Goal: Task Accomplishment & Management: Manage account settings

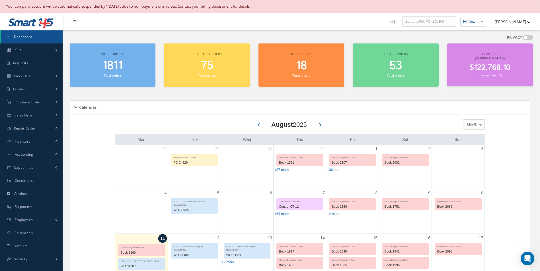
click at [499, 15] on ul "New New Work Order New Purchase Order New Customer Quote New Sales Order New Re…" at bounding box center [465, 21] width 157 height 17
click at [501, 21] on button "[PERSON_NAME]" at bounding box center [510, 21] width 42 height 11
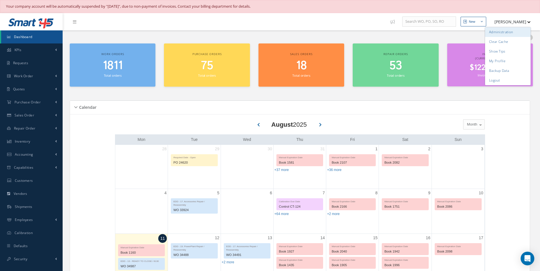
click at [504, 34] on link "Administration" at bounding box center [508, 32] width 46 height 10
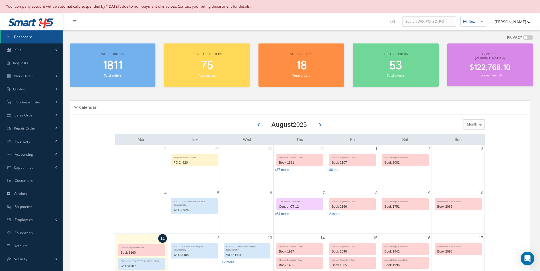
click at [495, 25] on button "[PERSON_NAME]" at bounding box center [510, 21] width 42 height 11
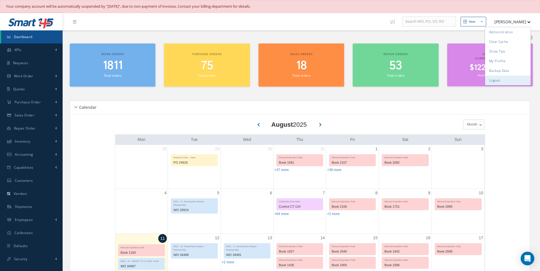
click at [498, 78] on link "Logout" at bounding box center [508, 81] width 46 height 10
